Goal: Register for event/course

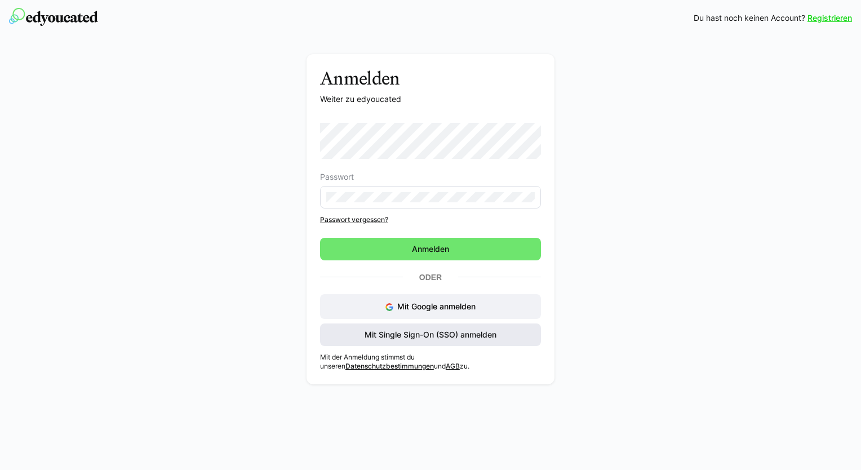
click at [410, 339] on span "Mit Single Sign-On (SSO) anmelden" at bounding box center [430, 334] width 135 height 11
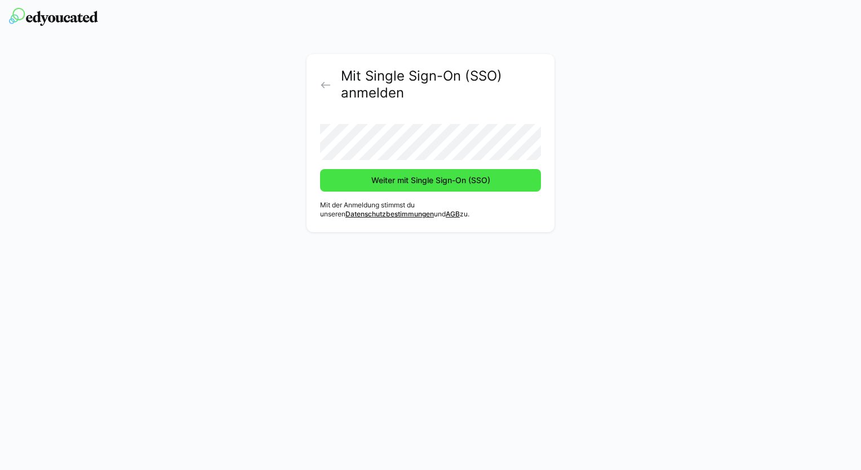
click at [390, 180] on span "Weiter mit Single Sign-On (SSO)" at bounding box center [431, 180] width 122 height 11
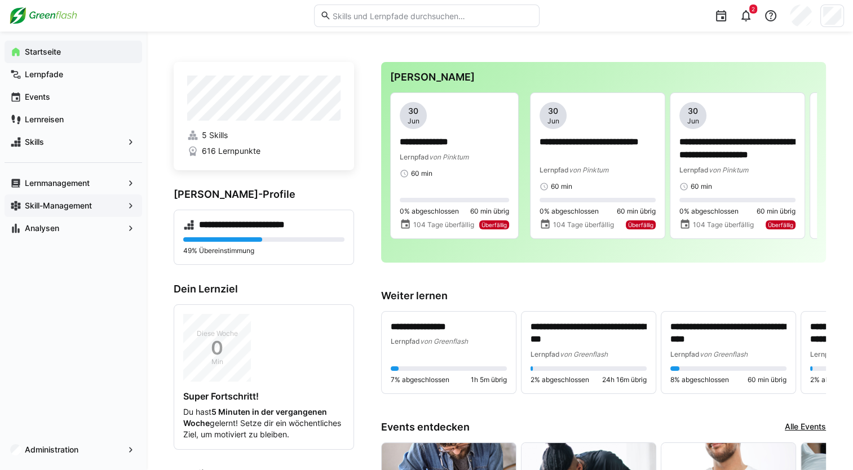
click at [0, 0] on app-navigation-label "Skill-Management" at bounding box center [0, 0] width 0 height 0
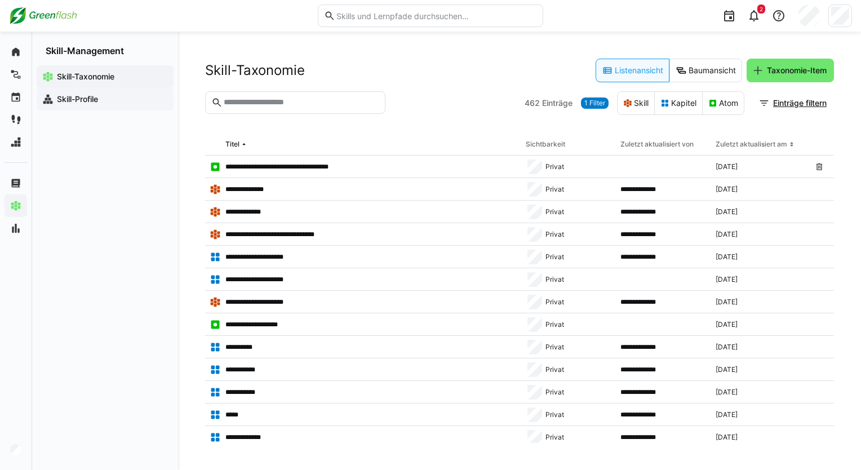
click at [116, 100] on span "Skill-Profile" at bounding box center [111, 99] width 113 height 11
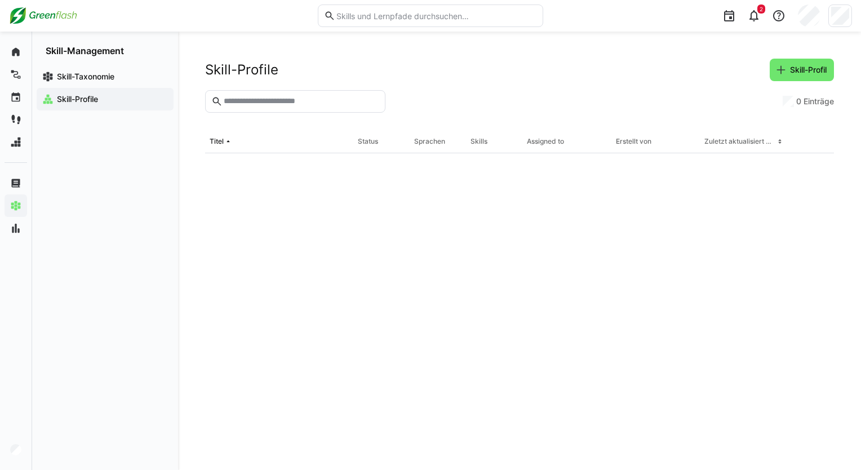
click at [300, 100] on input "text" at bounding box center [301, 101] width 157 height 10
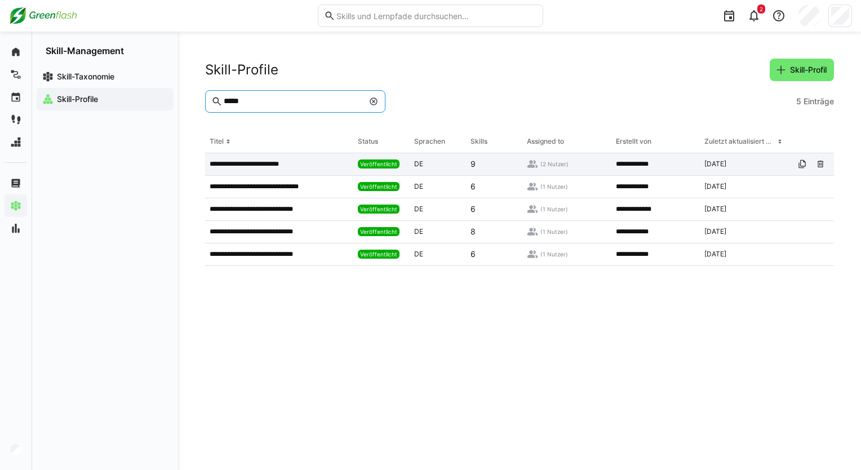
type input "*****"
click at [259, 168] on p "**********" at bounding box center [246, 164] width 72 height 9
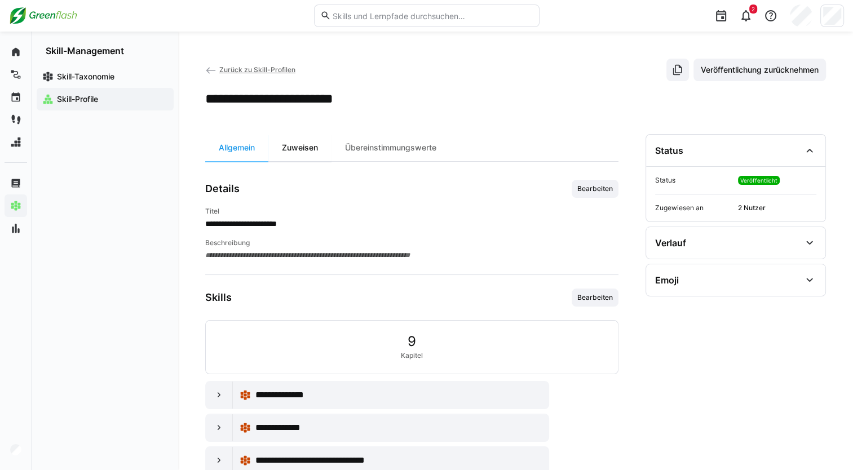
click at [293, 151] on div "Zuweisen" at bounding box center [299, 147] width 63 height 27
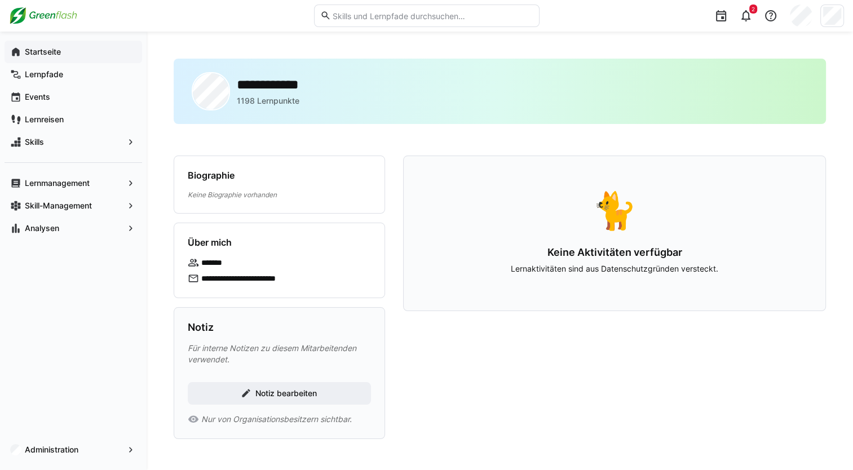
click at [0, 0] on app-navigation-label "Startseite" at bounding box center [0, 0] width 0 height 0
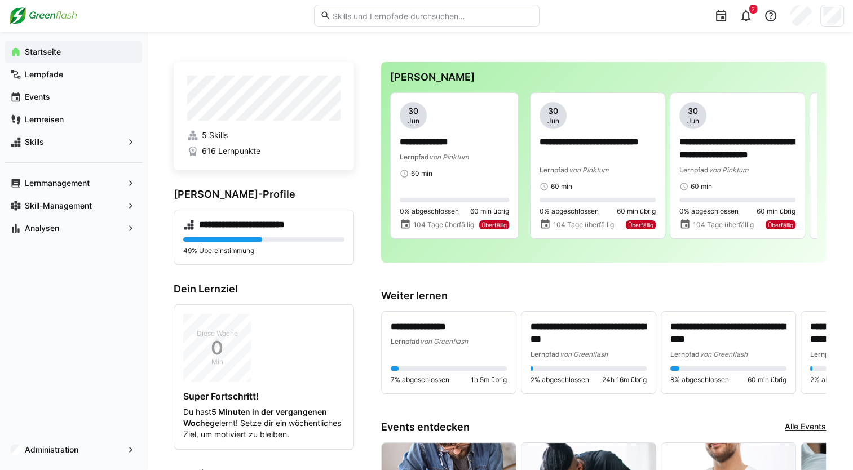
click at [468, 22] on eds-input at bounding box center [427, 16] width 226 height 23
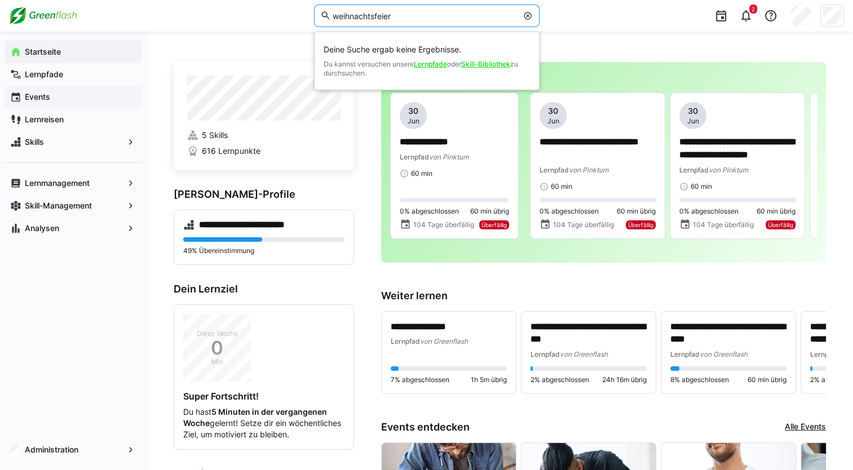
type input "weihnachtsfeier"
click at [55, 102] on span "Events" at bounding box center [79, 96] width 113 height 11
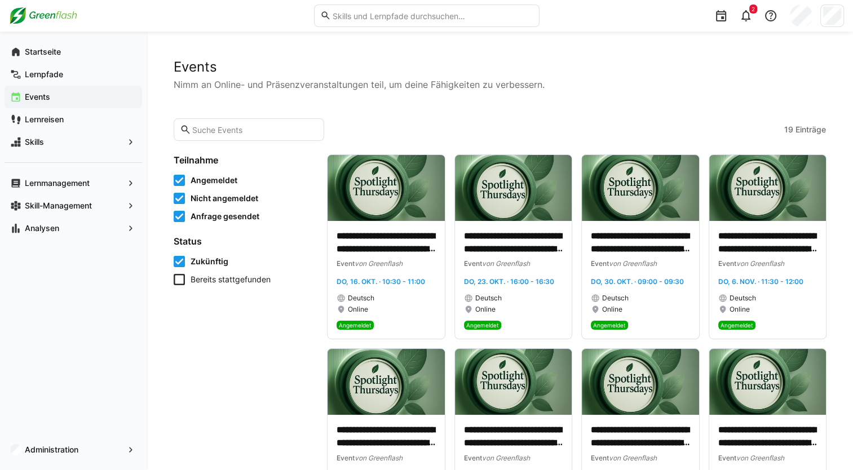
click at [211, 196] on span "Nicht angemeldet" at bounding box center [225, 198] width 68 height 11
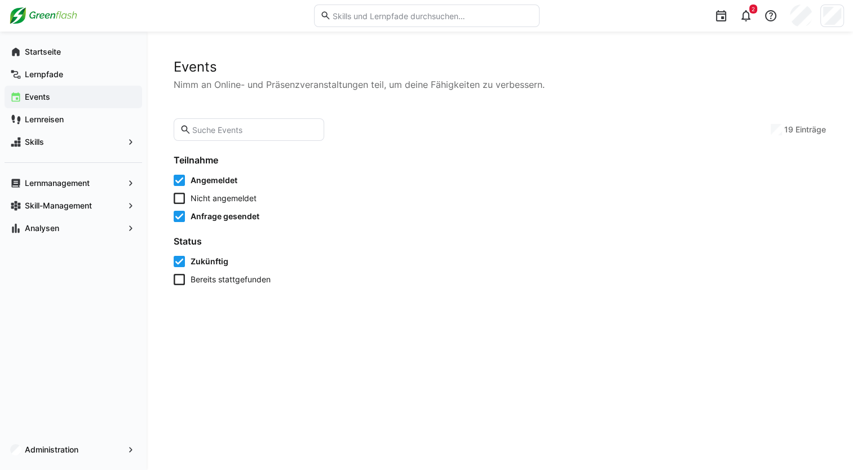
click at [211, 197] on span "Nicht angemeldet" at bounding box center [224, 198] width 66 height 11
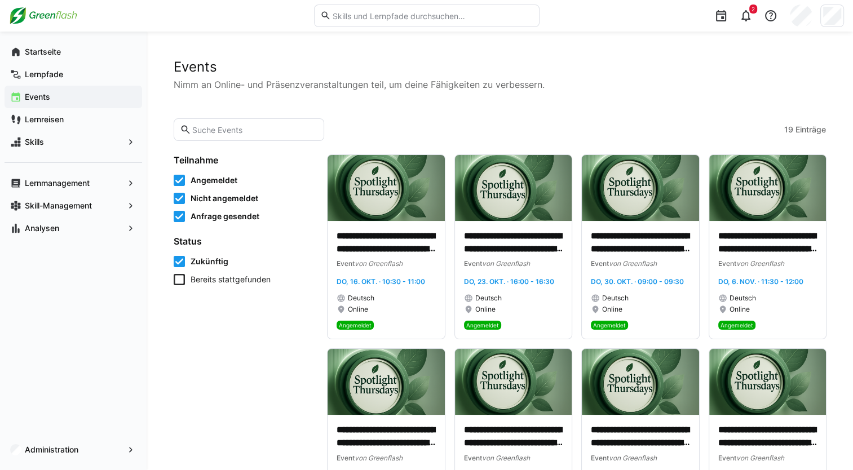
click at [338, 20] on input "text" at bounding box center [432, 16] width 202 height 10
click at [212, 126] on input "text" at bounding box center [254, 130] width 127 height 10
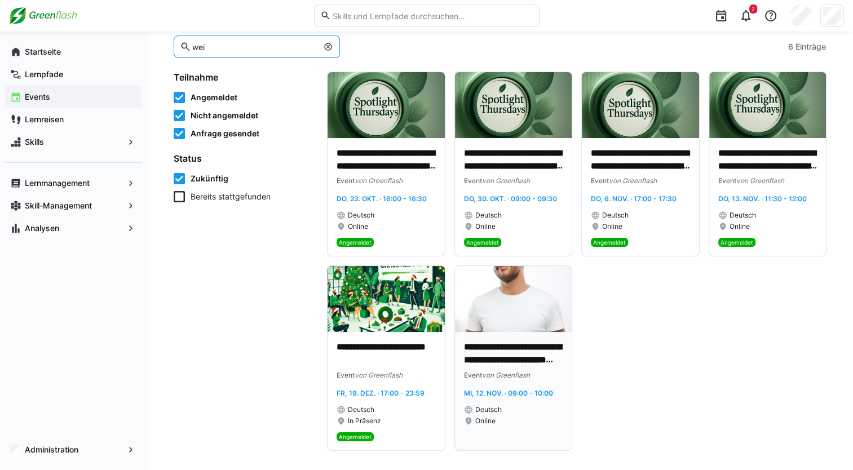
scroll to position [90, 0]
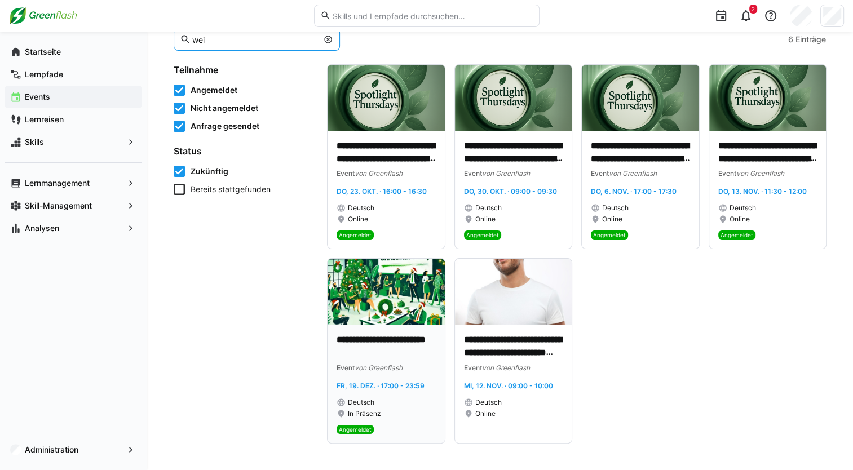
type input "wei"
click at [388, 303] on img at bounding box center [386, 292] width 117 height 66
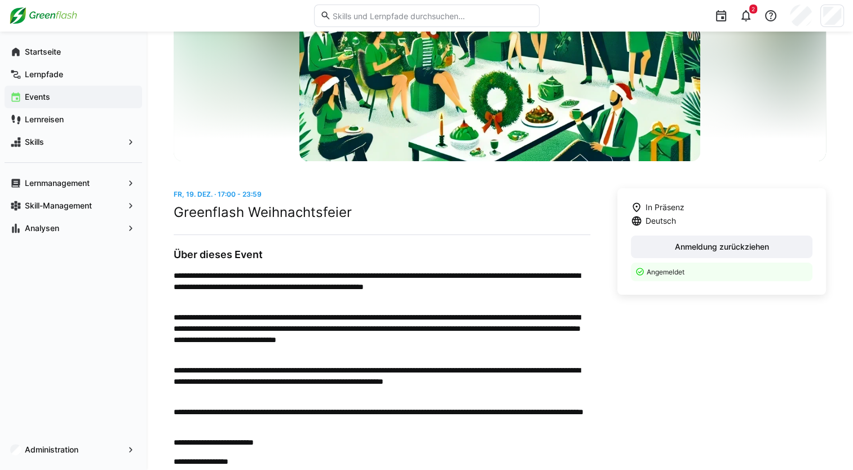
scroll to position [124, 0]
